Goal: Task Accomplishment & Management: Complete application form

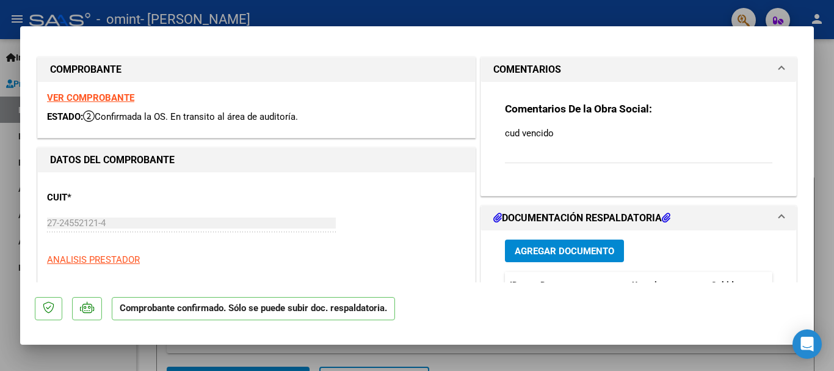
select select "Spanish"
click at [511, 139] on p "cud vencido" at bounding box center [639, 132] width 268 height 13
click at [713, 75] on mat-panel-title "COMENTARIOS" at bounding box center [632, 69] width 276 height 15
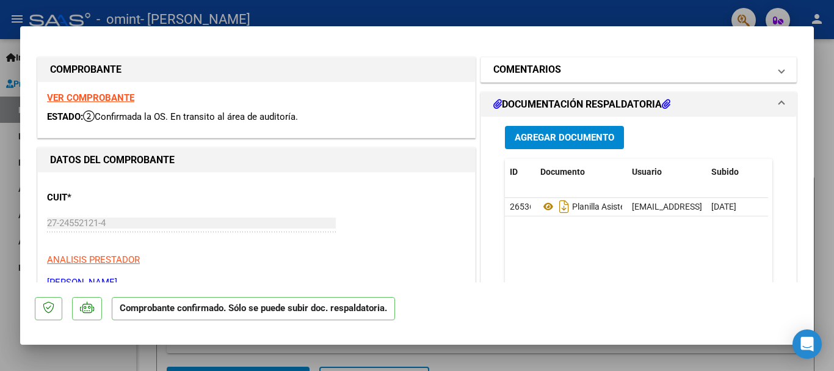
click at [768, 76] on span "COMENTARIOS" at bounding box center [637, 69] width 286 height 15
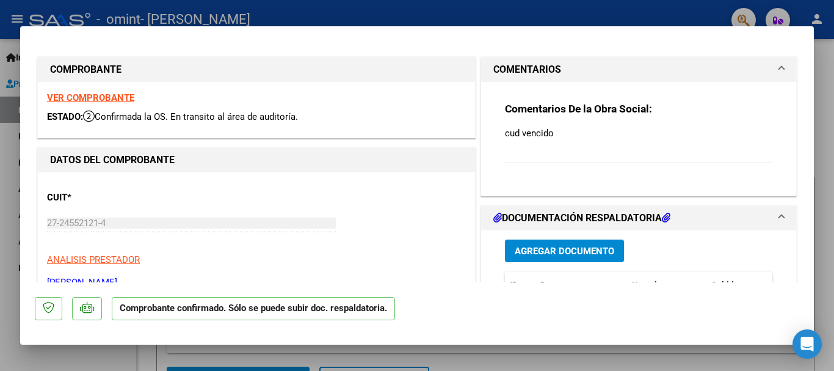
click at [779, 70] on span at bounding box center [781, 69] width 5 height 15
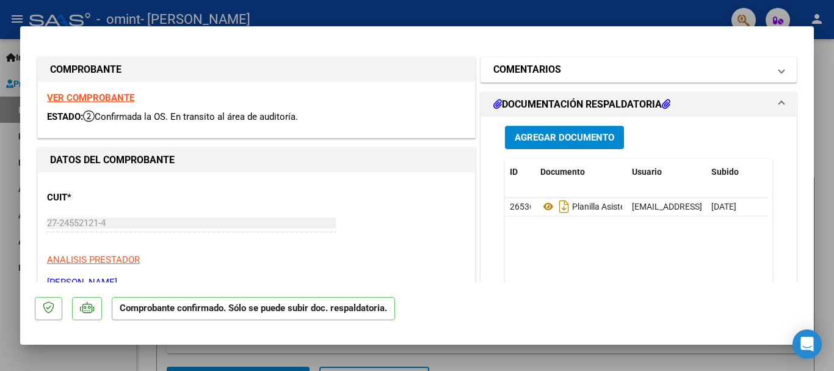
click at [779, 70] on span at bounding box center [781, 69] width 5 height 15
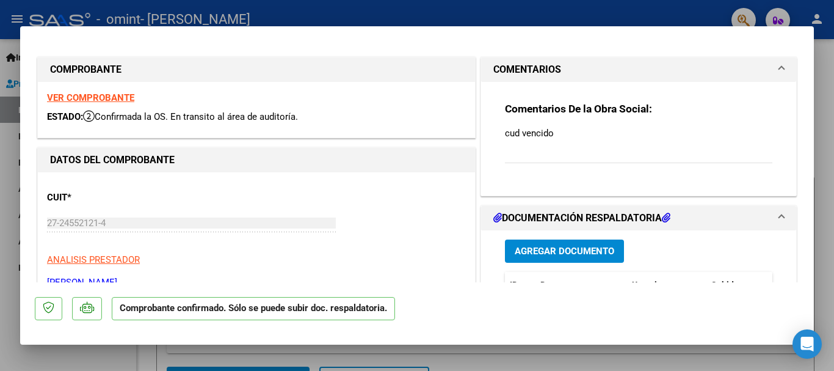
click at [779, 70] on span at bounding box center [781, 69] width 5 height 15
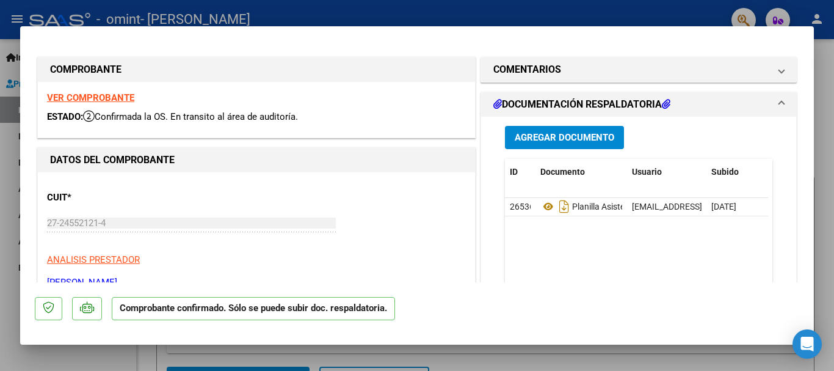
click at [666, 106] on icon at bounding box center [666, 104] width 9 height 10
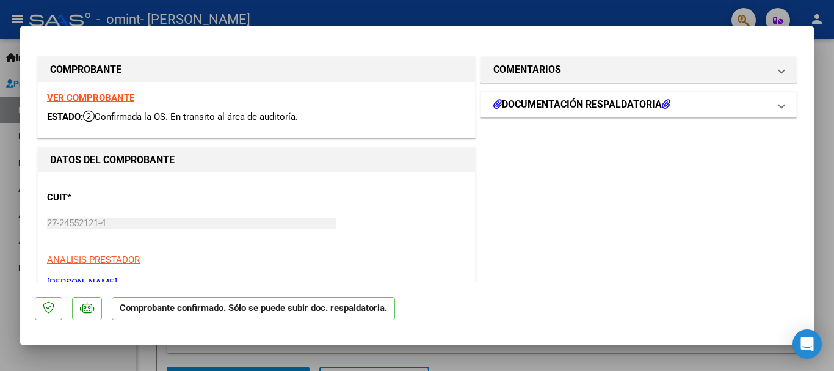
click at [666, 106] on icon at bounding box center [666, 104] width 9 height 10
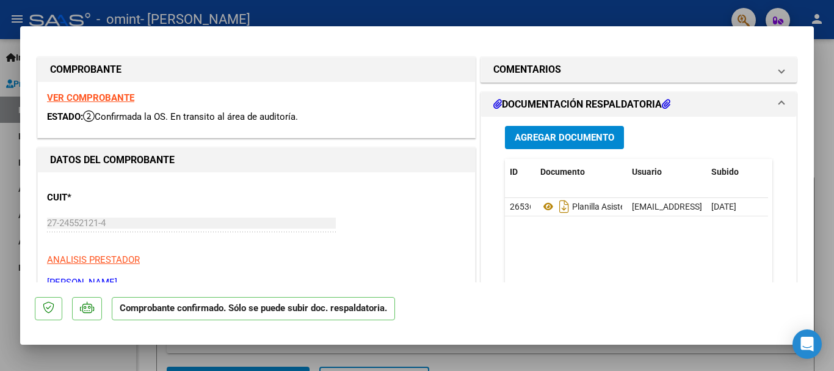
scroll to position [211, 0]
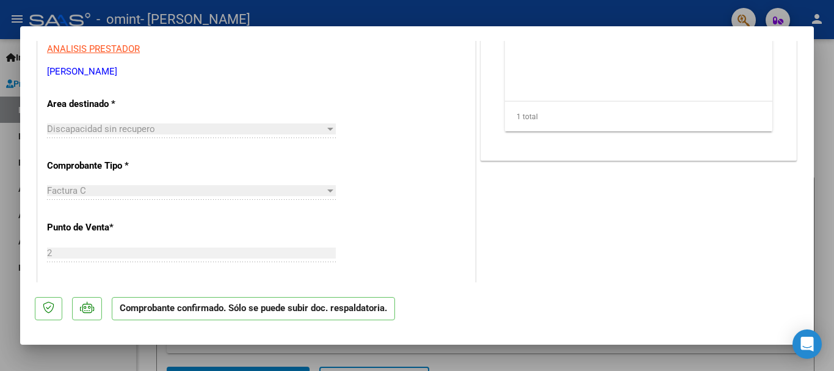
click at [823, 84] on div at bounding box center [417, 185] width 834 height 371
type input "$ 0,00"
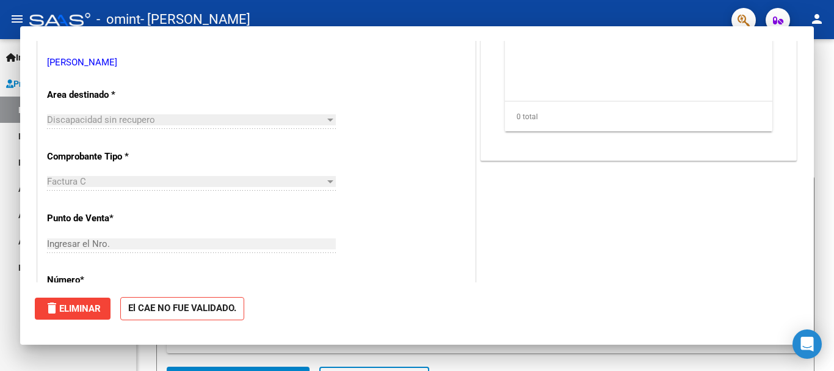
scroll to position [202, 0]
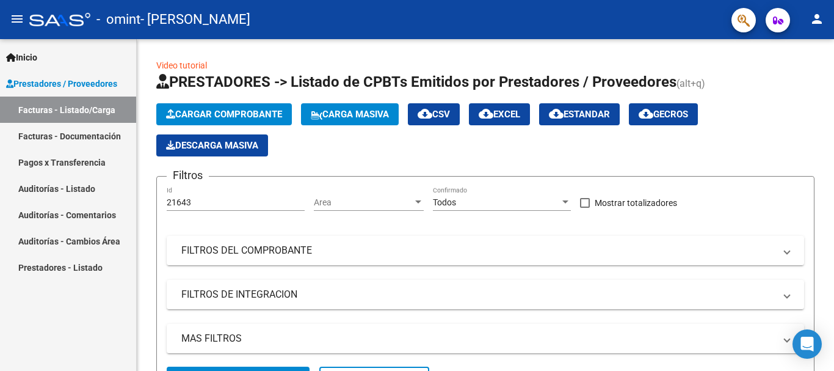
click at [84, 134] on link "Facturas - Documentación" at bounding box center [68, 136] width 136 height 26
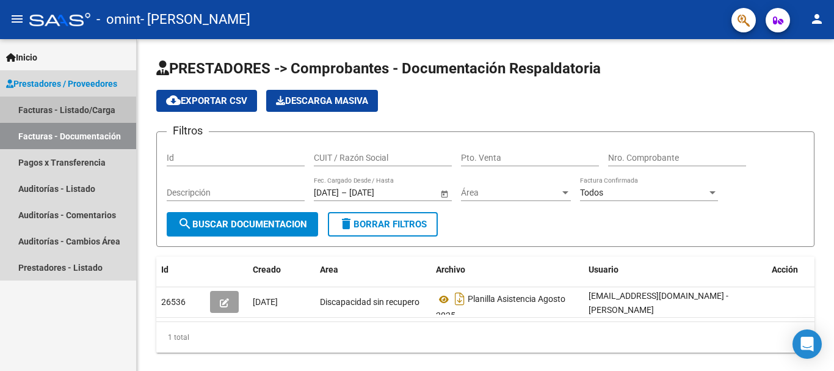
click at [77, 106] on link "Facturas - Listado/Carga" at bounding box center [68, 110] width 136 height 26
